Goal: Task Accomplishment & Management: Use online tool/utility

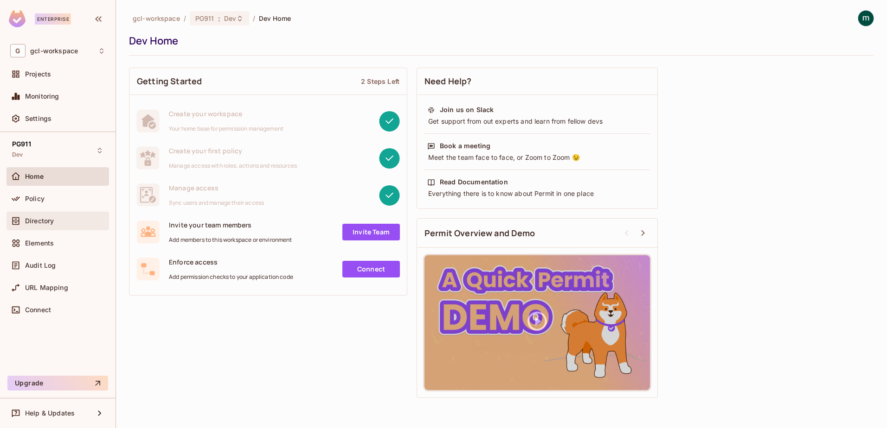
click at [30, 218] on span "Directory" at bounding box center [39, 220] width 29 height 7
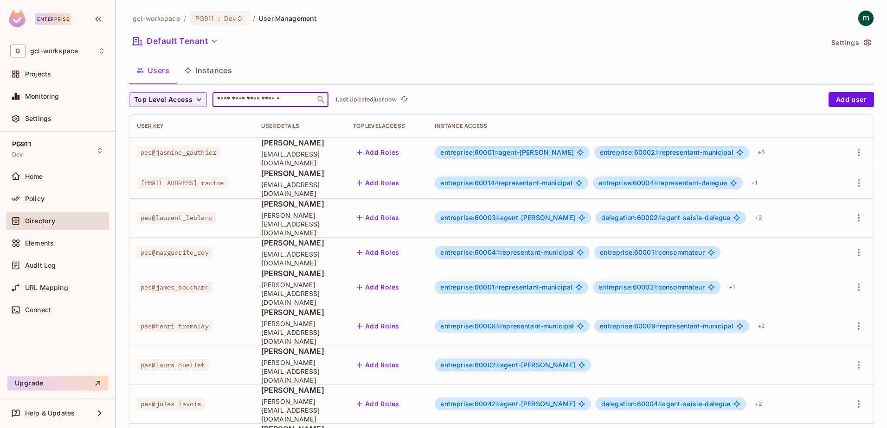
click at [261, 102] on input "text" at bounding box center [263, 99] width 97 height 9
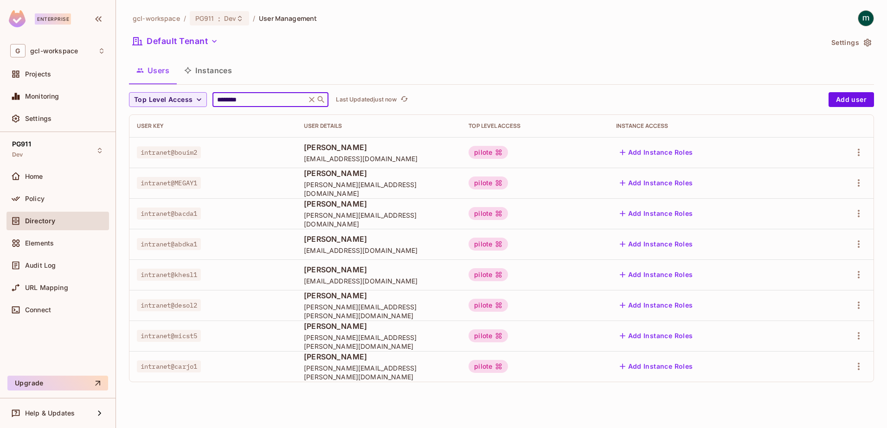
type input "********"
